Goal: Book appointment/travel/reservation

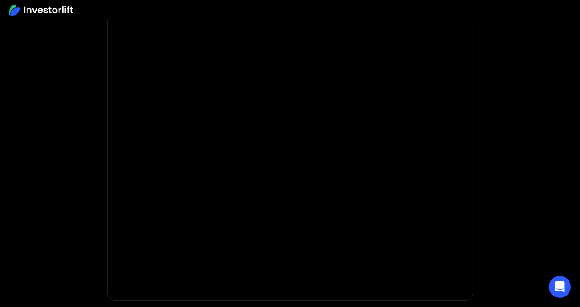
scroll to position [126, 0]
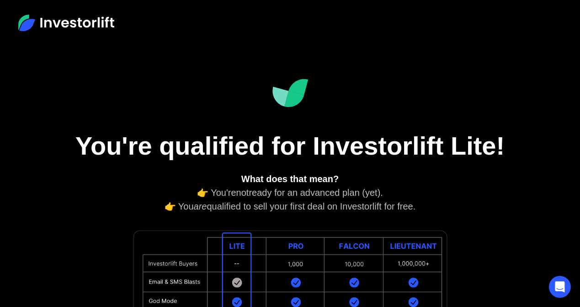
click at [475, 232] on div at bounding box center [290, 295] width 430 height 136
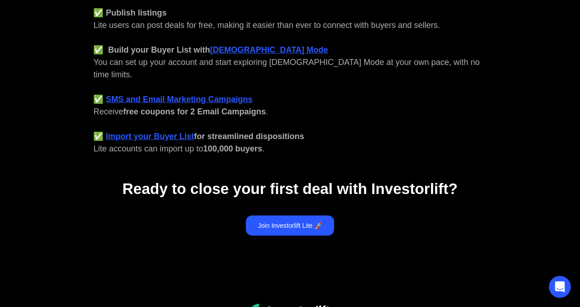
scroll to position [404, 0]
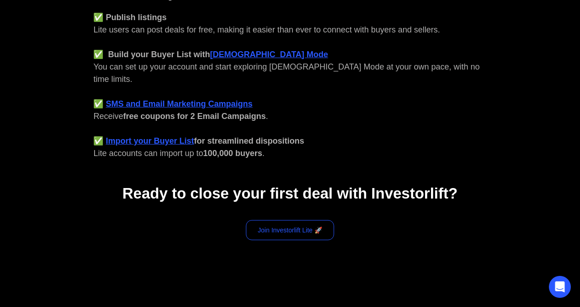
click at [293, 220] on link "Join Investorlift Lite 🚀" at bounding box center [290, 230] width 88 height 20
